Goal: Information Seeking & Learning: Learn about a topic

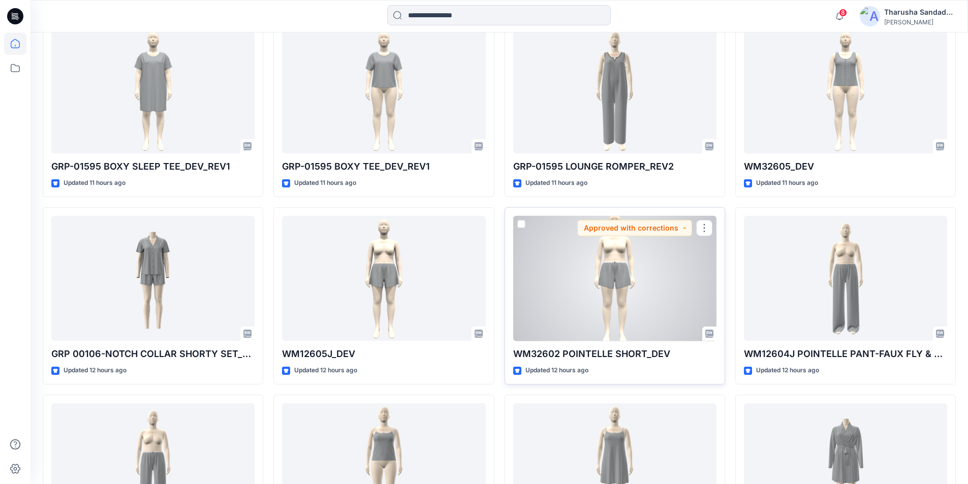
scroll to position [711, 0]
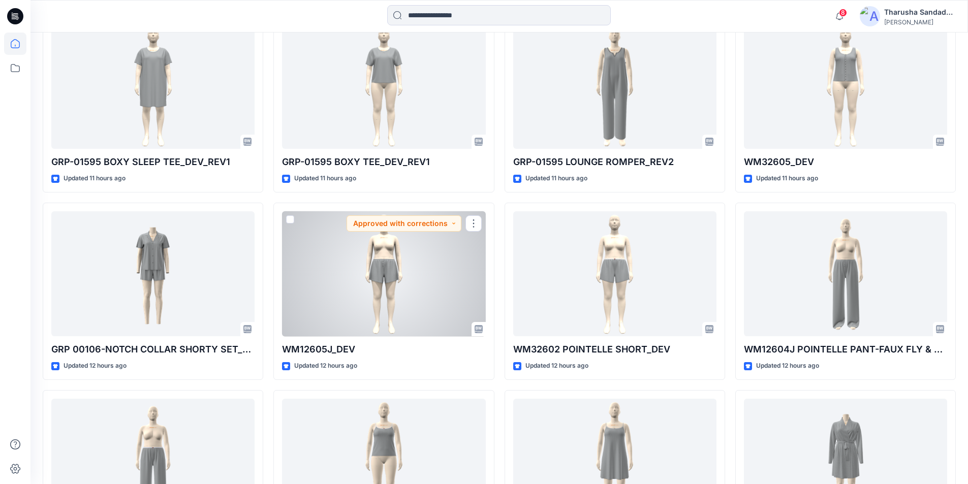
drag, startPoint x: 374, startPoint y: 270, endPoint x: 961, endPoint y: 200, distance: 591.5
click at [961, 200] on div "Welcome back, Tharusha New New Unleash Creativity, Speed Up Development Explore…" at bounding box center [498, 62] width 937 height 1483
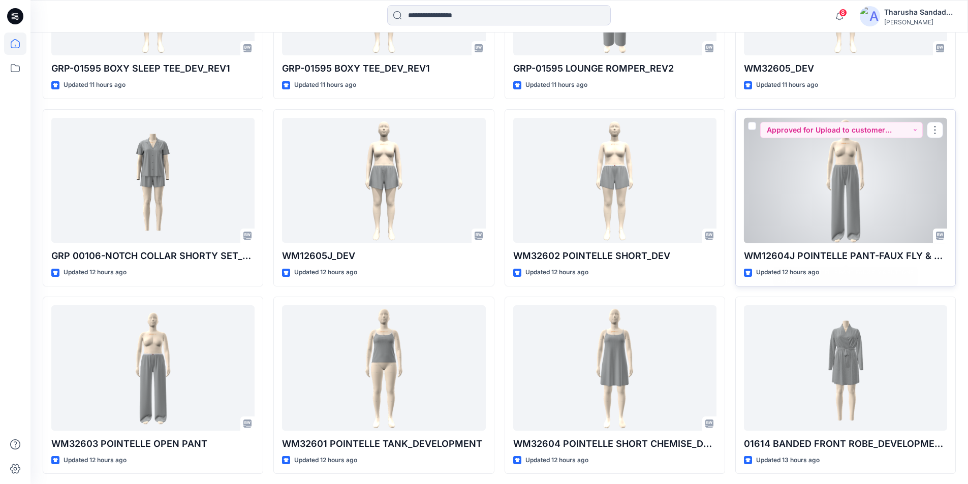
scroll to position [813, 0]
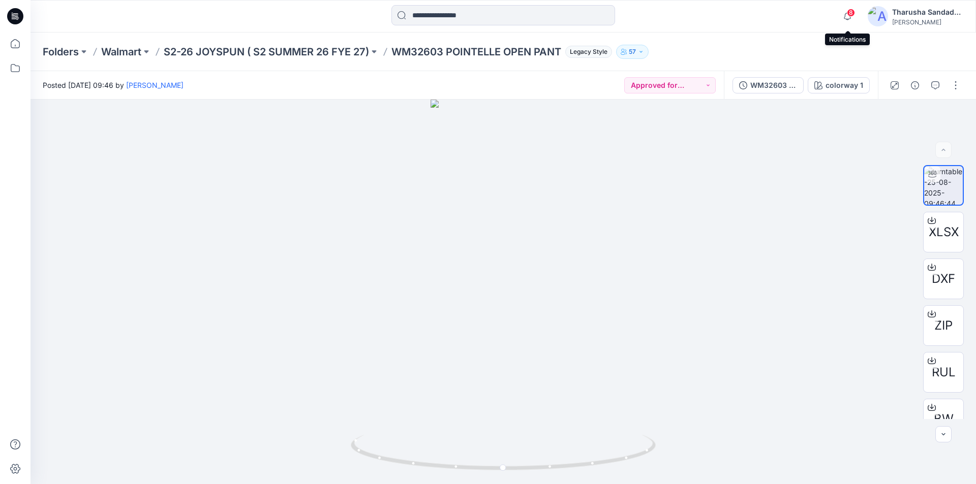
click at [849, 11] on span "8" at bounding box center [851, 13] width 8 height 8
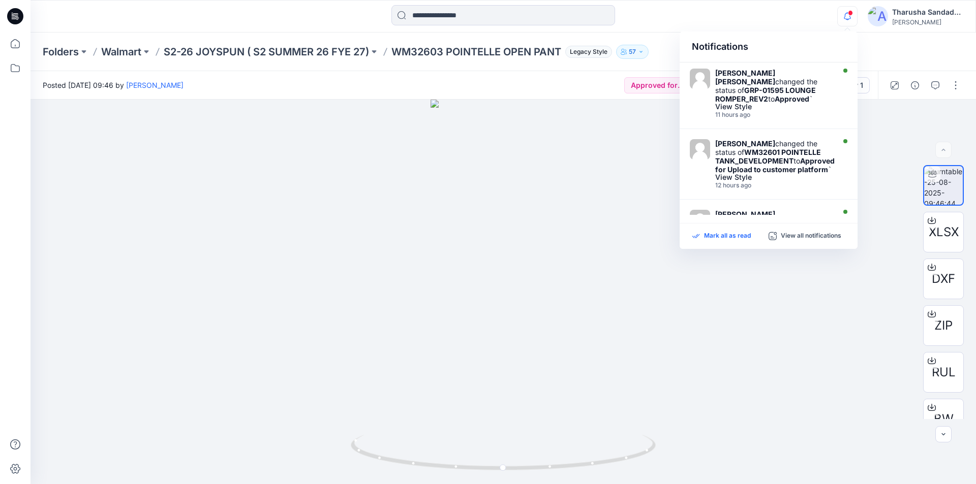
click at [737, 237] on p "Mark all as read" at bounding box center [727, 236] width 47 height 9
click at [668, 29] on div "Notifications Jessica Lisa changed the status of GRP-01595 LOUNGE ROMPER_REV2 t…" at bounding box center [502, 16] width 945 height 33
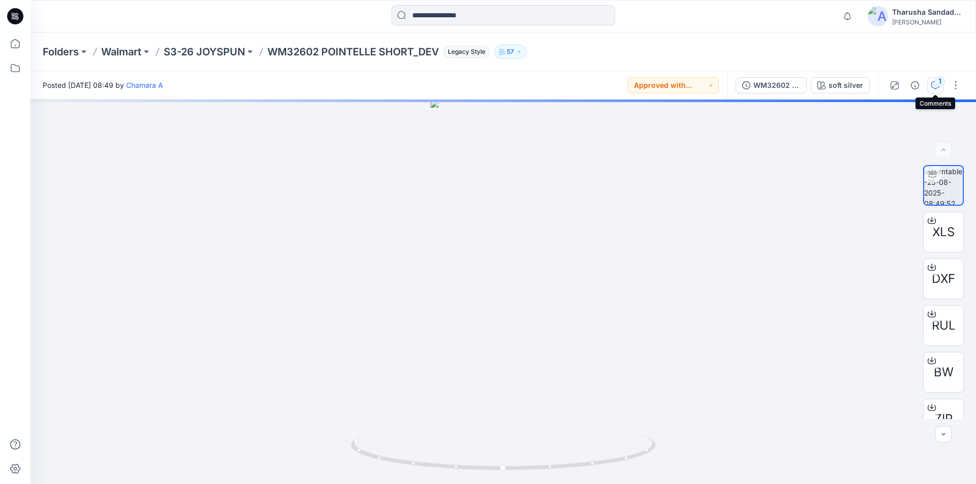
click at [938, 88] on icon "button" at bounding box center [935, 85] width 8 height 8
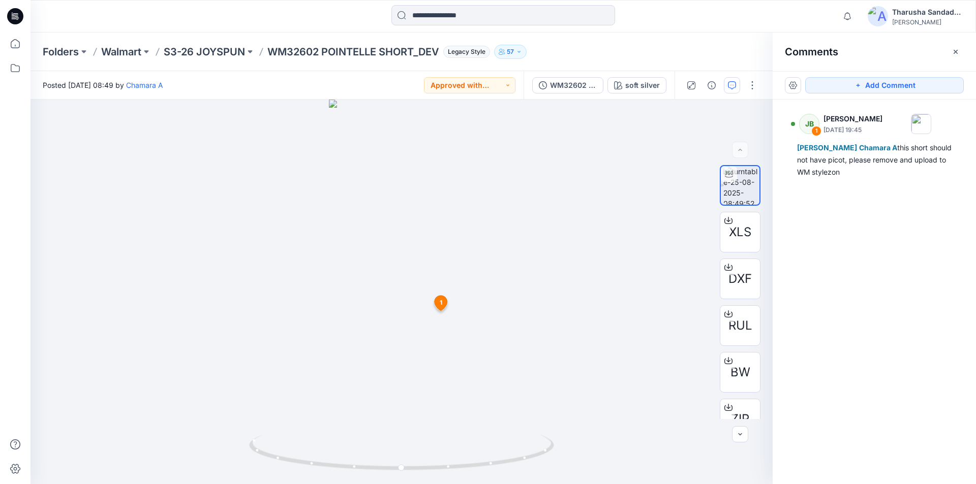
click at [673, 49] on div "Folders Walmart S3-26 JOYSPUN WM32602 POINTELLE SHORT_DEV Legacy Style 57" at bounding box center [463, 52] width 841 height 14
